Goal: Contribute content

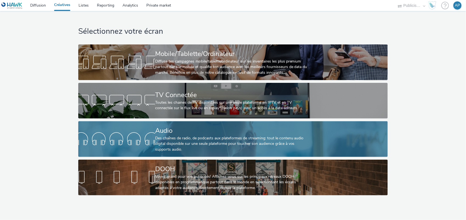
click at [196, 141] on div "Des chaînes de radio, de podcasts aux plateformes de streaming: tout le contenu…" at bounding box center [232, 144] width 154 height 17
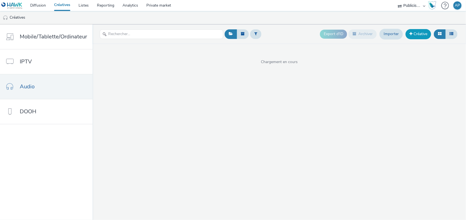
click at [418, 34] on link "Créative" at bounding box center [419, 34] width 26 height 10
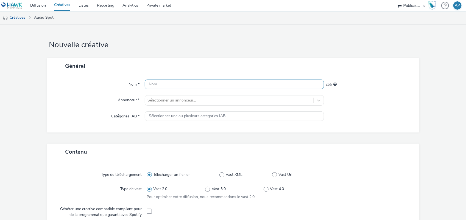
click at [170, 81] on input "text" at bounding box center [235, 85] width 180 height 10
type input "LA POSTE COLISSIMO 15 au 25 octobre"
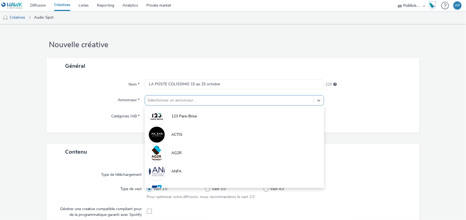
click at [182, 101] on div at bounding box center [229, 100] width 163 height 7
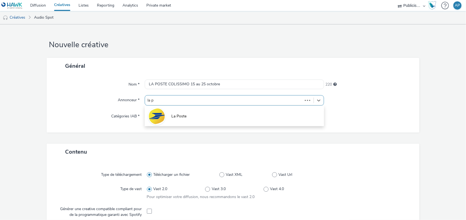
type input "la po"
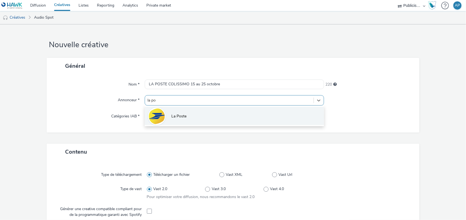
click at [185, 110] on li "La Poste" at bounding box center [235, 116] width 180 height 18
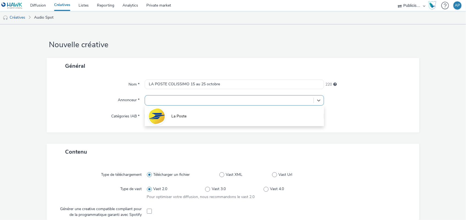
type input "[URL][DOMAIN_NAME]"
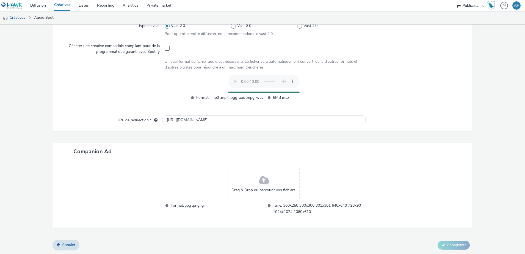
scroll to position [158, 0]
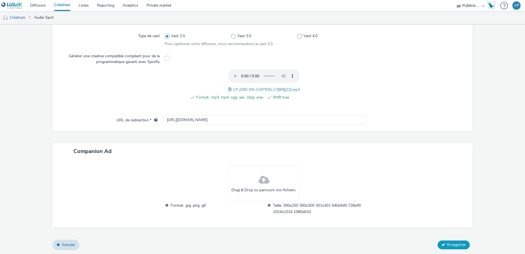
click at [441, 220] on button "Enregistrer" at bounding box center [453, 244] width 32 height 9
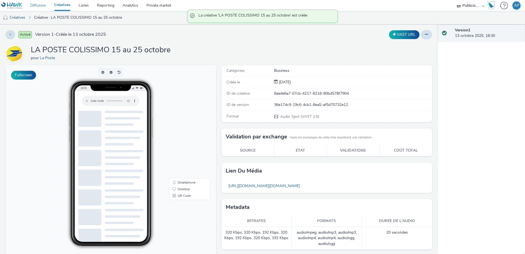
click at [37, 6] on link "Diffusion" at bounding box center [38, 5] width 24 height 11
